Goal: Task Accomplishment & Management: Use online tool/utility

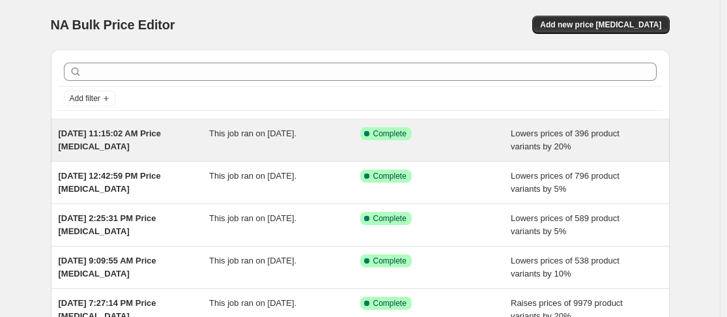
click at [264, 135] on span "This job ran on [DATE]." at bounding box center [252, 133] width 87 height 10
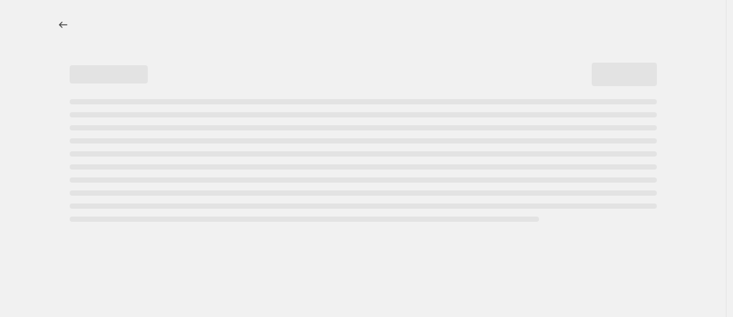
select select "percentage"
select select "collection"
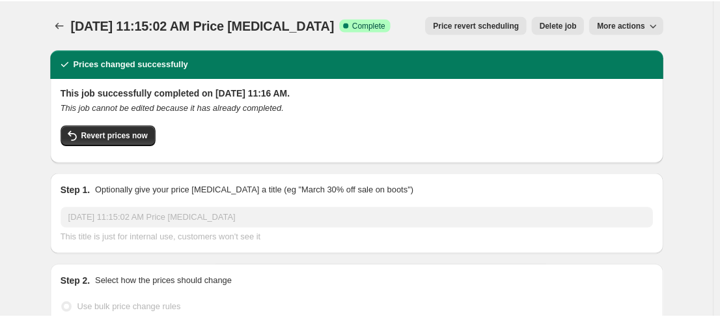
scroll to position [51, 0]
